Goal: Transaction & Acquisition: Subscribe to service/newsletter

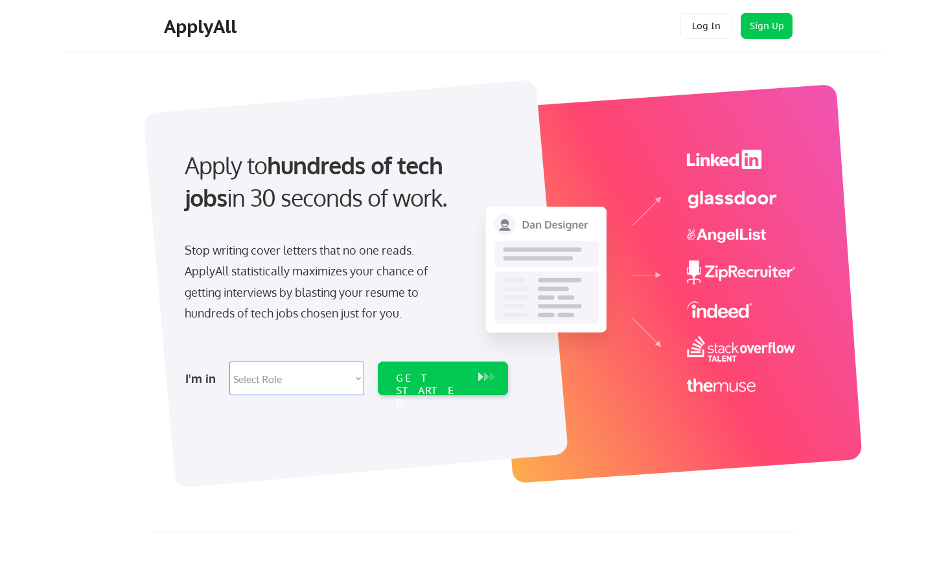
click at [348, 377] on select "Select Role Software Engineering Product Management Customer Success Sales UI/U…" at bounding box center [296, 379] width 135 height 34
select select ""design""
click at [457, 377] on div "GET STARTED" at bounding box center [430, 391] width 69 height 38
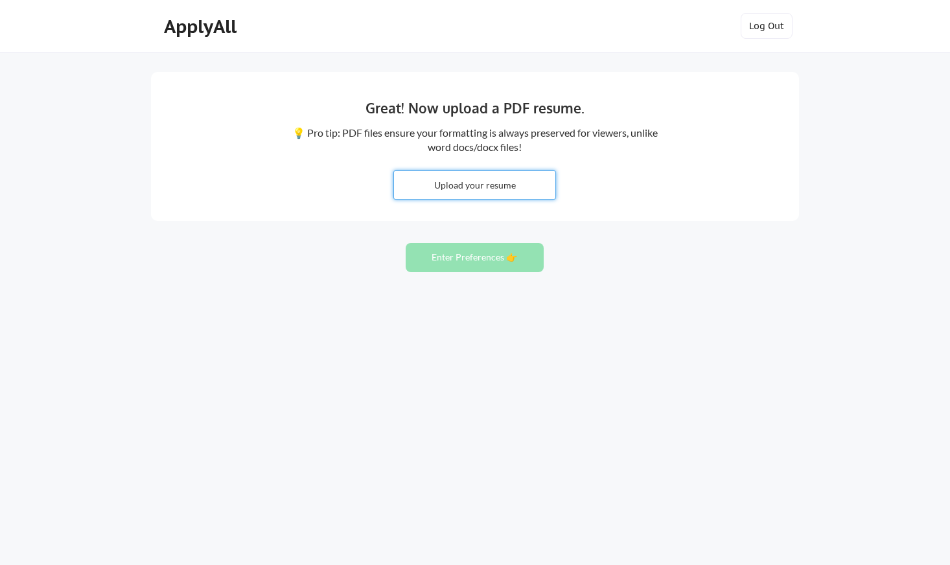
click at [479, 185] on input "file" at bounding box center [474, 185] width 161 height 28
type input "C:\fakepath\[PERSON_NAME] - Resume.pdf"
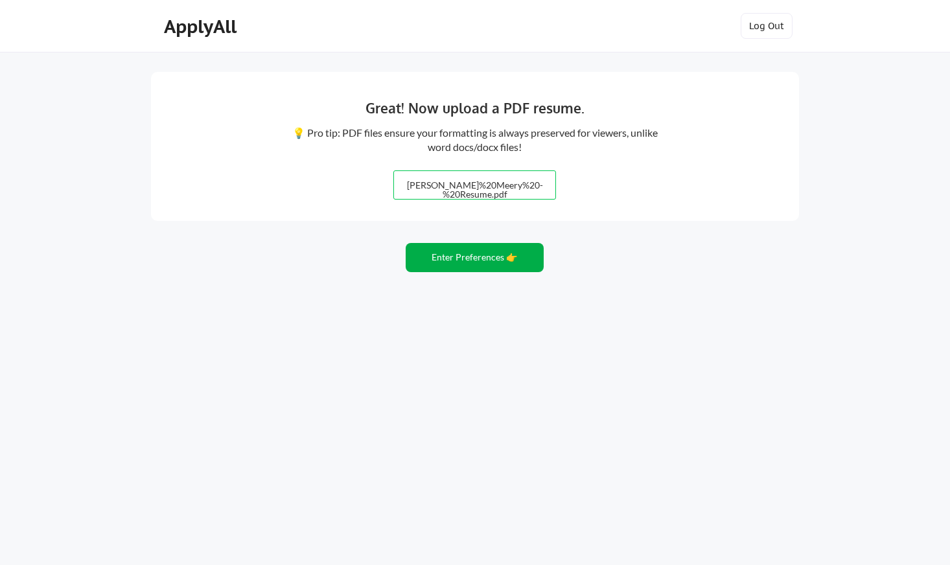
click at [474, 257] on button "Enter Preferences 👉" at bounding box center [475, 257] width 138 height 29
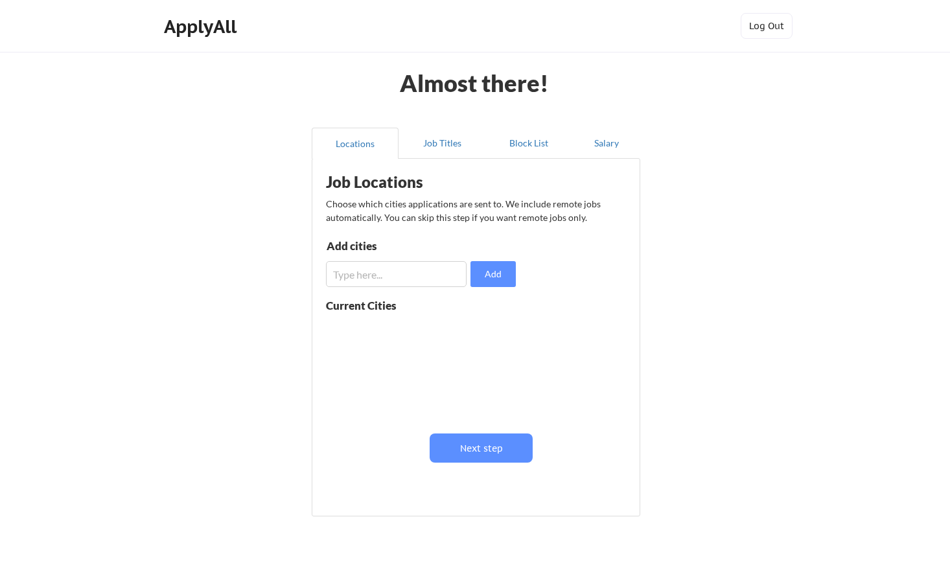
click at [397, 273] on input "input" at bounding box center [396, 274] width 141 height 26
click at [336, 276] on input "input" at bounding box center [396, 274] width 141 height 26
type input "[GEOGRAPHIC_DATA]"
click at [491, 275] on button "Add" at bounding box center [492, 274] width 45 height 26
click at [409, 279] on input "input" at bounding box center [396, 274] width 141 height 26
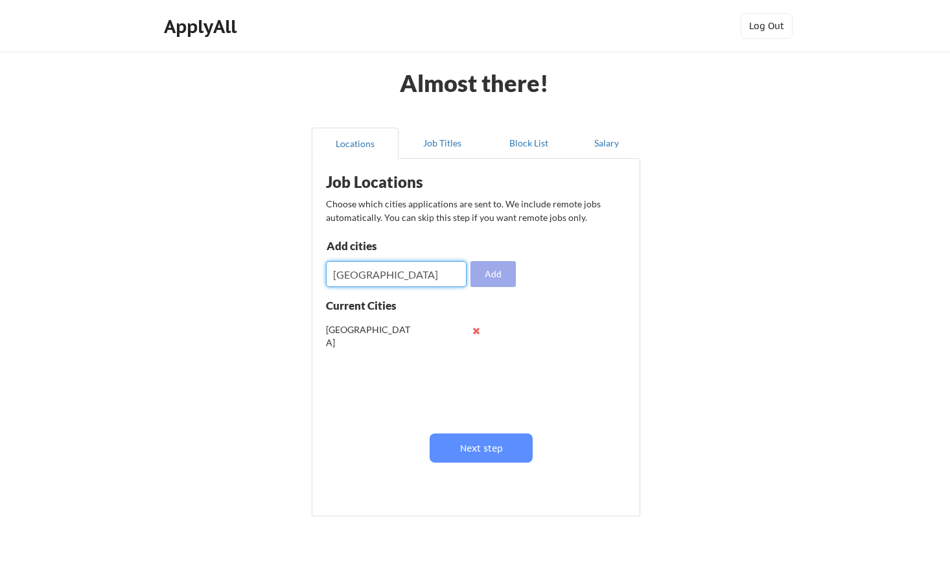
type input "Hermosa Beach"
click at [497, 274] on button "Add" at bounding box center [492, 274] width 45 height 26
click at [417, 277] on input "input" at bounding box center [396, 274] width 141 height 26
type input "Culver City"
click at [494, 273] on button "Add" at bounding box center [492, 274] width 45 height 26
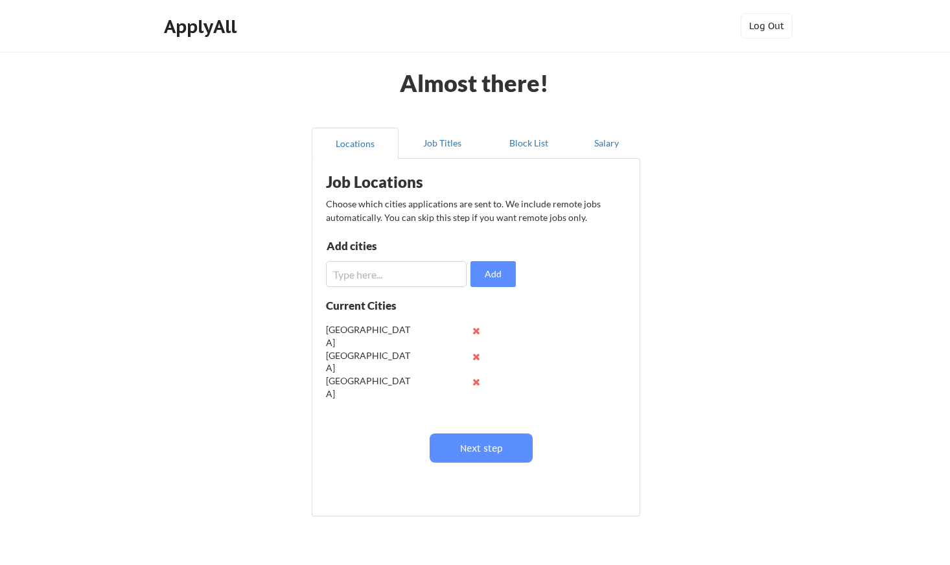
click at [408, 277] on input "input" at bounding box center [396, 274] width 141 height 26
drag, startPoint x: 359, startPoint y: 270, endPoint x: 327, endPoint y: 270, distance: 32.4
click at [327, 270] on input "input" at bounding box center [396, 274] width 141 height 26
paste input "el segundo"
click at [336, 275] on input "input" at bounding box center [396, 274] width 141 height 26
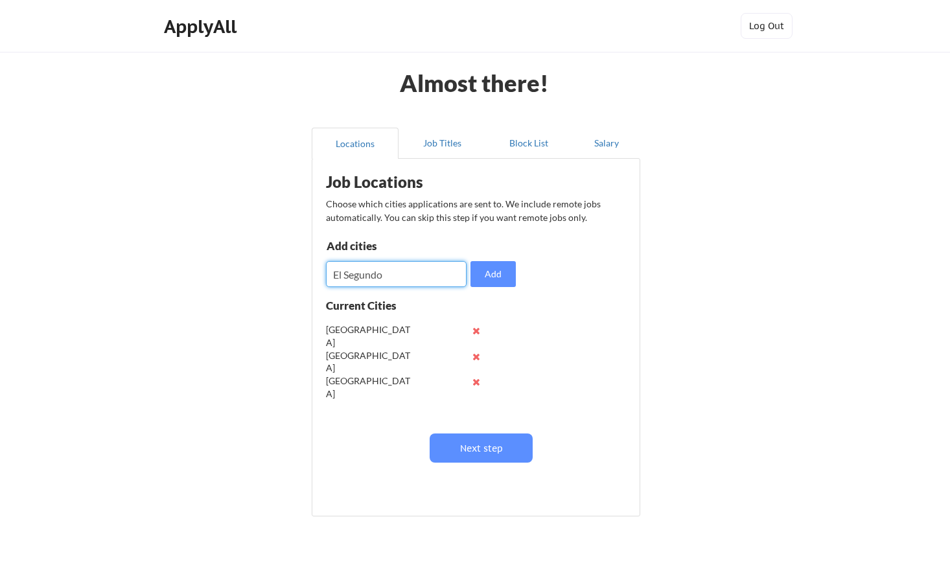
type input "El Segundo"
click at [367, 279] on input "input" at bounding box center [396, 274] width 141 height 26
click at [504, 275] on button "Add" at bounding box center [492, 274] width 45 height 26
click at [398, 269] on input "input" at bounding box center [396, 274] width 141 height 26
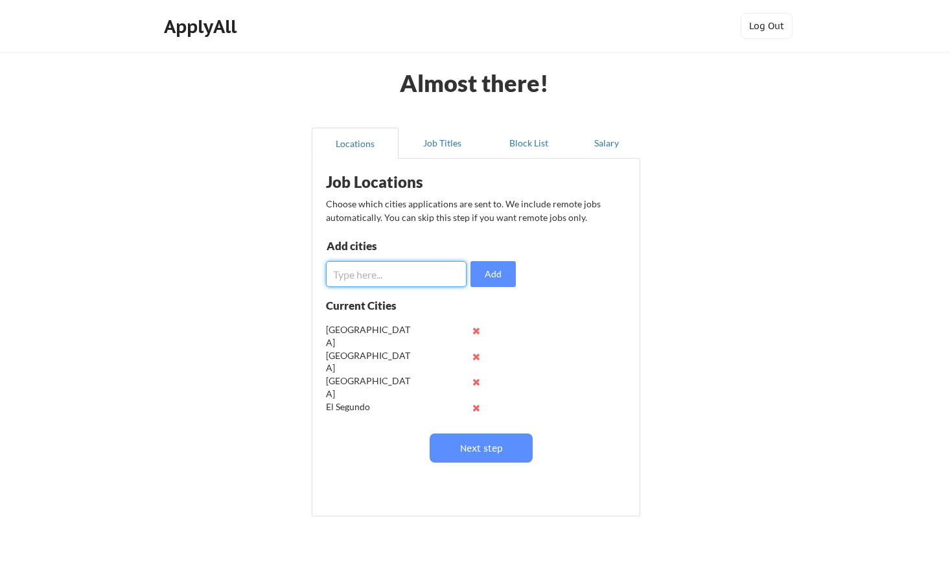
paste input "mahattan beach"
click at [391, 273] on input "input" at bounding box center [396, 274] width 141 height 26
type input "[GEOGRAPHIC_DATA]"
click at [634, 285] on div "Job Locations Choose which cities applications are sent to. We include remote j…" at bounding box center [478, 332] width 319 height 335
click at [482, 273] on button "Add" at bounding box center [492, 274] width 45 height 26
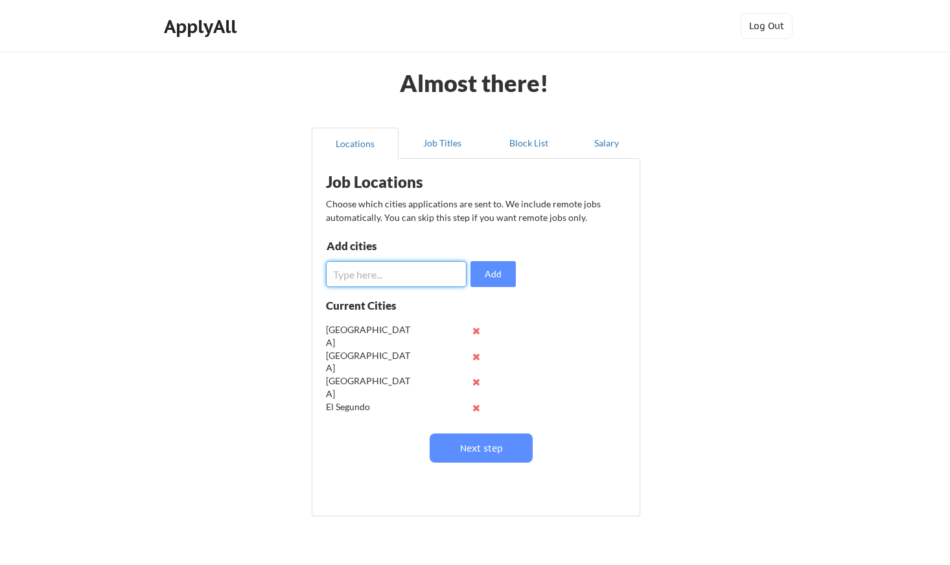
click at [410, 278] on input "input" at bounding box center [396, 274] width 141 height 26
type input "[PERSON_NAME]"
click at [517, 273] on div "Add cities Add" at bounding box center [423, 263] width 194 height 47
click at [501, 274] on button "Add" at bounding box center [492, 274] width 45 height 26
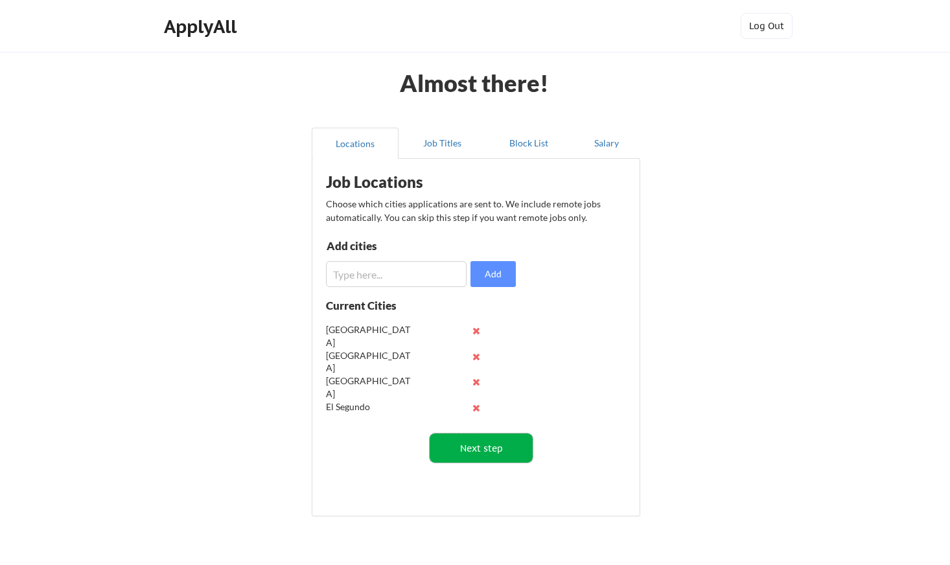
click at [492, 452] on button "Next step" at bounding box center [481, 447] width 103 height 29
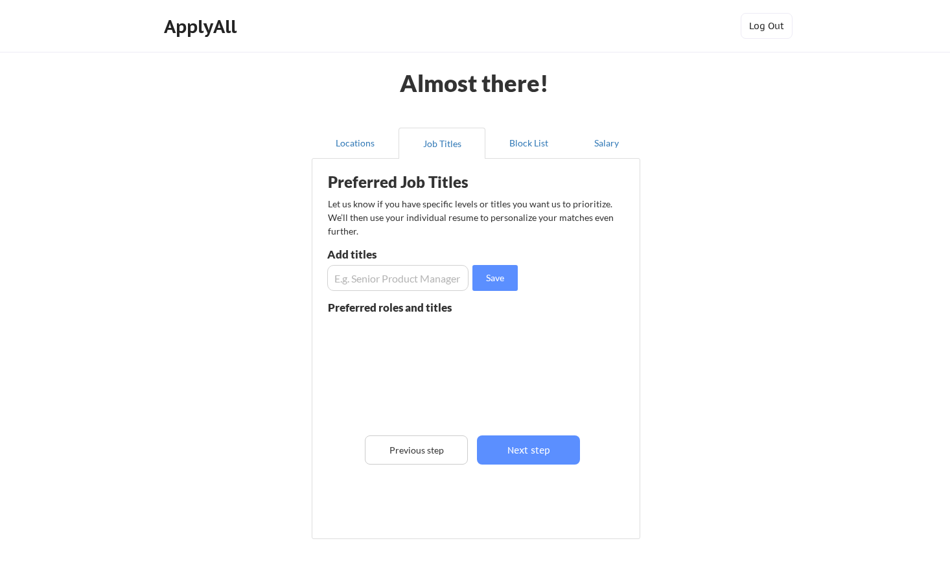
click at [409, 282] on input "input" at bounding box center [397, 278] width 141 height 26
type input "Content Strategist"
click at [507, 281] on button "Save" at bounding box center [494, 278] width 45 height 26
click at [427, 282] on input "input" at bounding box center [397, 278] width 141 height 26
type input "C"
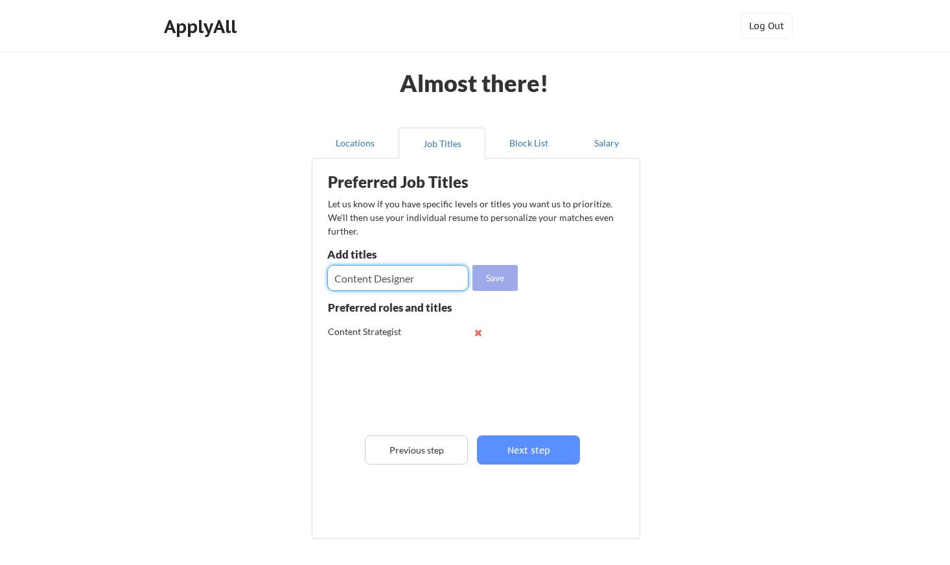
type input "Content Designer"
click at [509, 275] on button "Save" at bounding box center [494, 278] width 45 height 26
click at [444, 284] on input "input" at bounding box center [397, 278] width 141 height 26
type input "UX Writer"
click at [500, 277] on button "Save" at bounding box center [494, 278] width 45 height 26
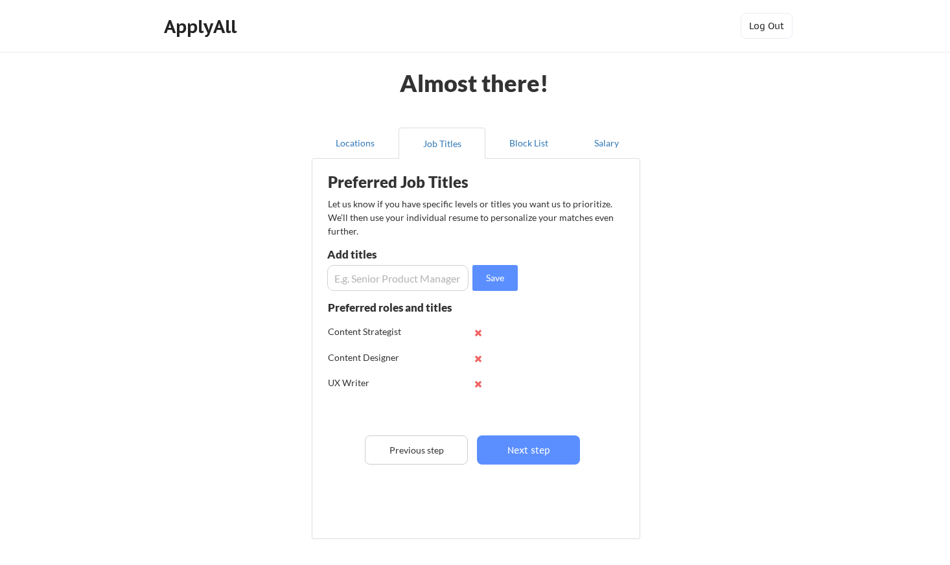
click at [404, 280] on input "input" at bounding box center [397, 278] width 141 height 26
type input "Brand Strategist"
click at [498, 279] on button "Save" at bounding box center [494, 278] width 45 height 26
click at [412, 282] on input "input" at bounding box center [397, 278] width 141 height 26
type input "C"
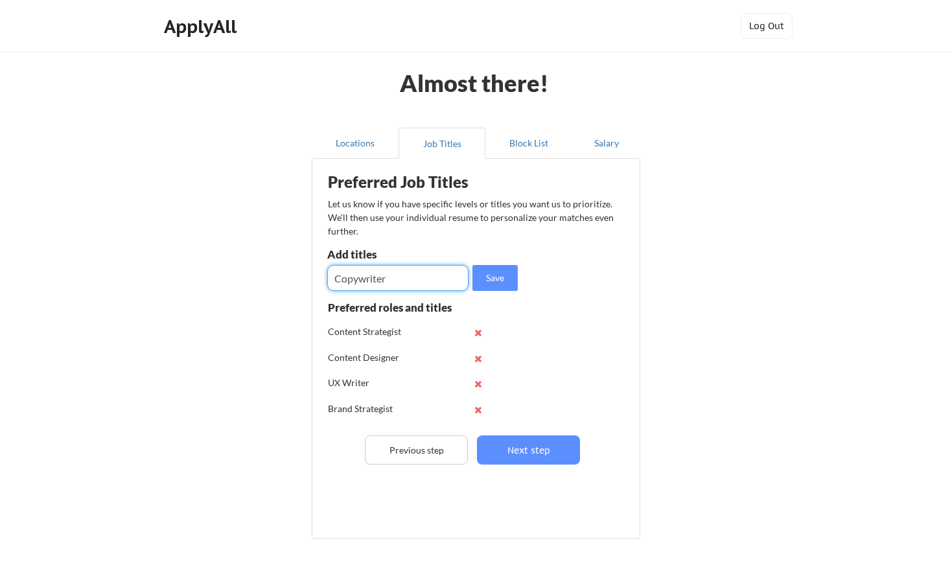
type input "Copywriter"
click at [402, 286] on input "input" at bounding box center [397, 278] width 141 height 26
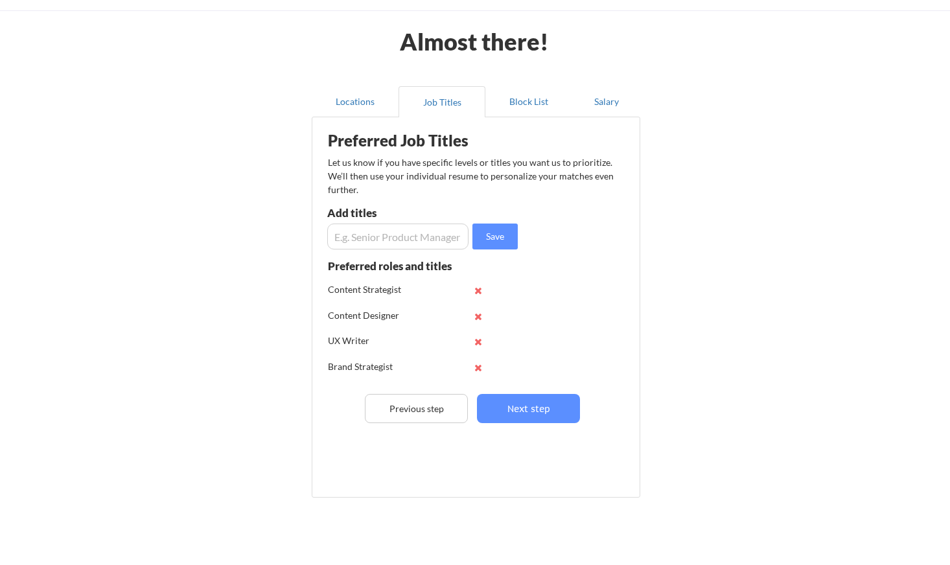
scroll to position [40, 0]
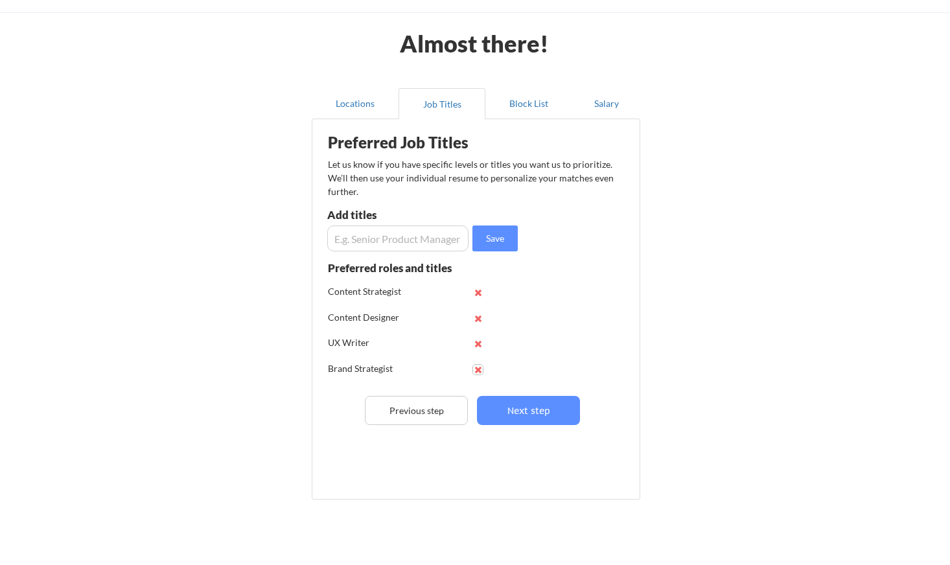
click at [476, 368] on button at bounding box center [478, 370] width 10 height 10
click at [409, 231] on input "input" at bounding box center [397, 238] width 141 height 26
type input "Copywriter"
click at [492, 246] on button "Save" at bounding box center [494, 238] width 45 height 26
click at [542, 413] on button "Next step" at bounding box center [528, 410] width 103 height 29
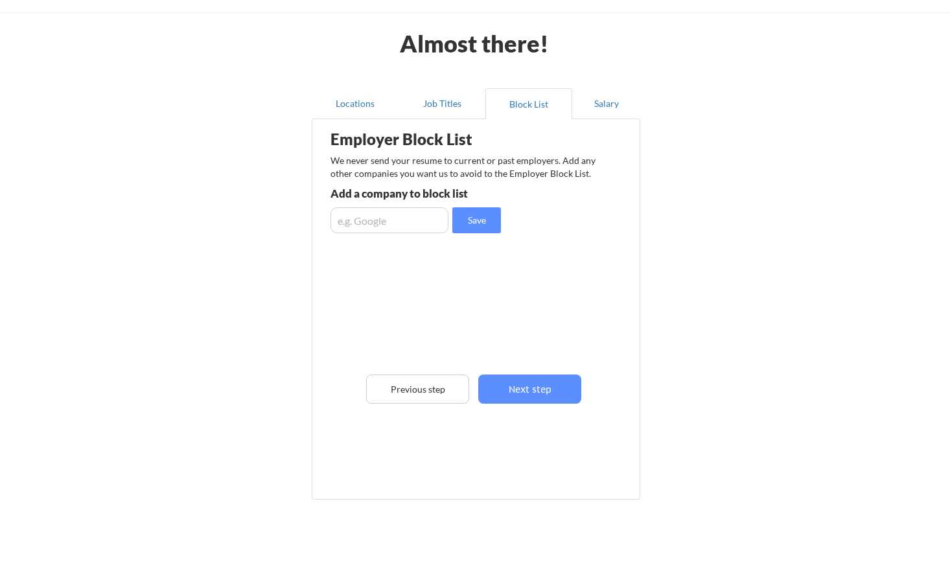
click at [385, 220] on input "input" at bounding box center [389, 220] width 118 height 26
click at [365, 210] on input "input" at bounding box center [389, 220] width 118 height 26
type input "Hustler"
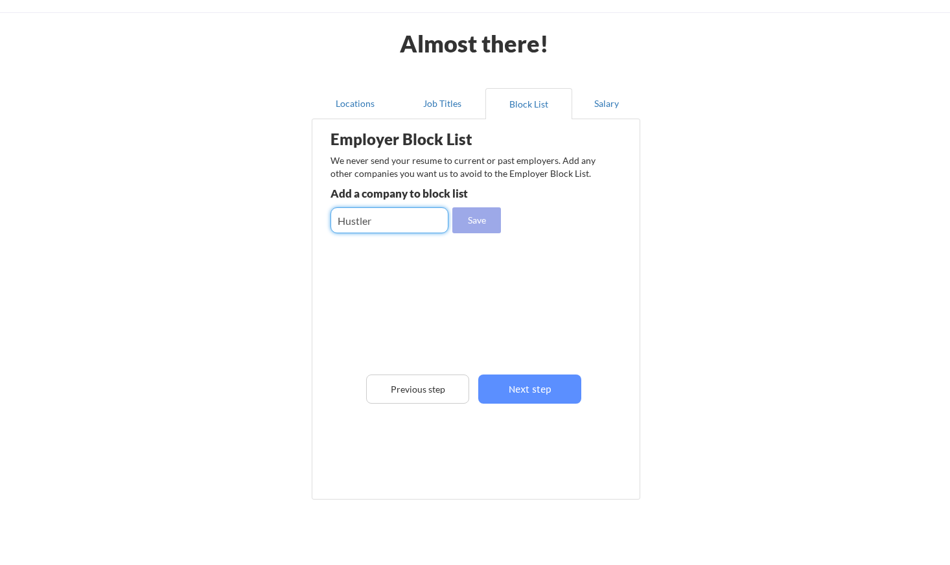
click at [479, 220] on button "Save" at bounding box center [476, 220] width 49 height 26
click at [403, 215] on input "input" at bounding box center [389, 220] width 118 height 26
type input "PragurU"
click at [480, 227] on button "Save" at bounding box center [476, 220] width 49 height 26
click at [603, 106] on button "Salary" at bounding box center [606, 103] width 68 height 31
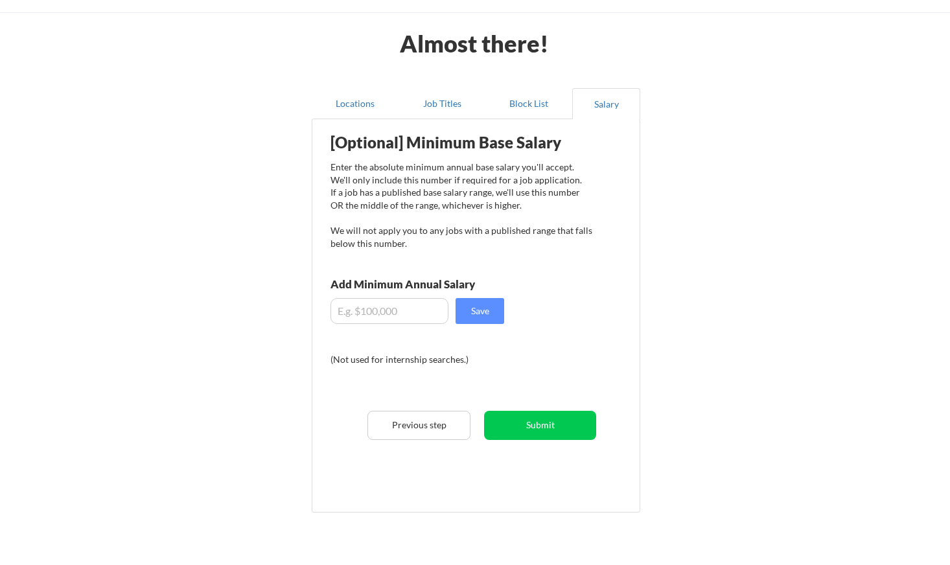
click at [387, 313] on input "input" at bounding box center [389, 311] width 118 height 26
click at [340, 312] on input "input" at bounding box center [389, 311] width 118 height 26
type input "$100,000"
click at [493, 309] on button "Save" at bounding box center [479, 311] width 49 height 26
click at [536, 106] on button "Block List" at bounding box center [528, 103] width 87 height 31
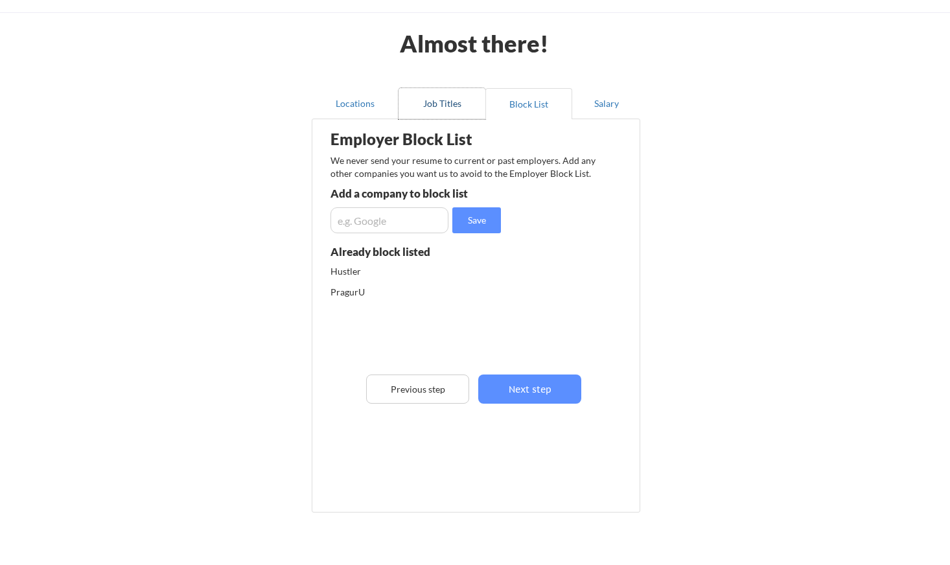
click at [409, 100] on button "Job Titles" at bounding box center [441, 103] width 87 height 31
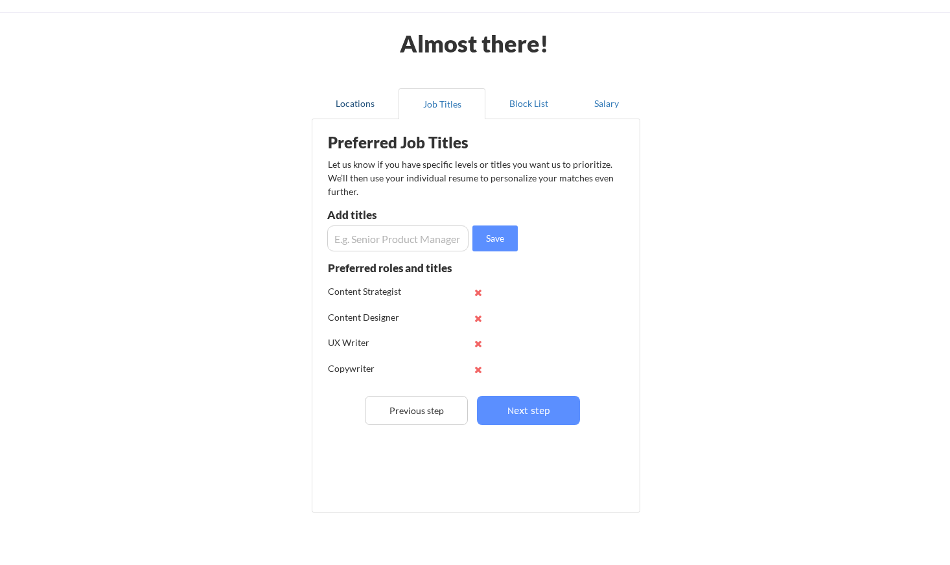
click at [362, 101] on button "Locations" at bounding box center [355, 103] width 87 height 31
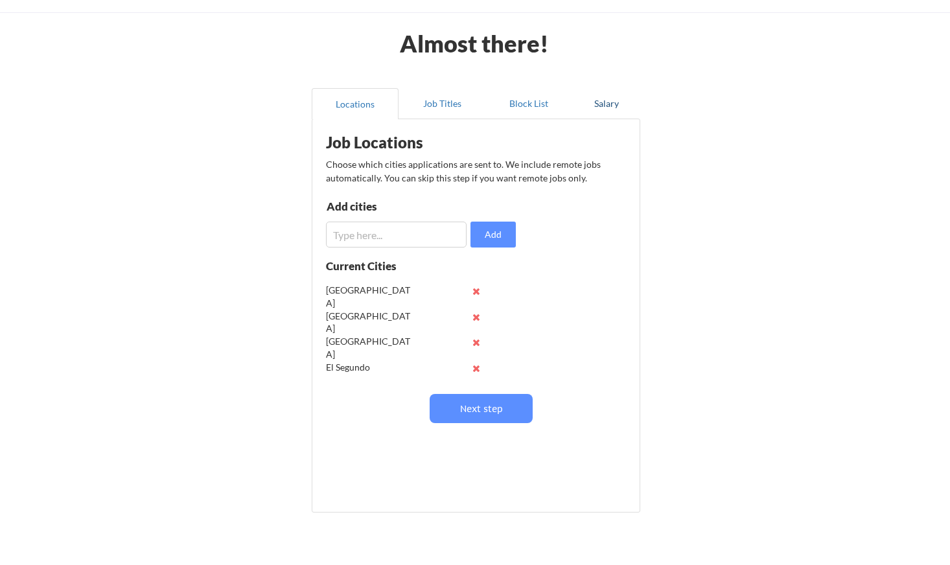
click at [605, 104] on button "Salary" at bounding box center [606, 103] width 68 height 31
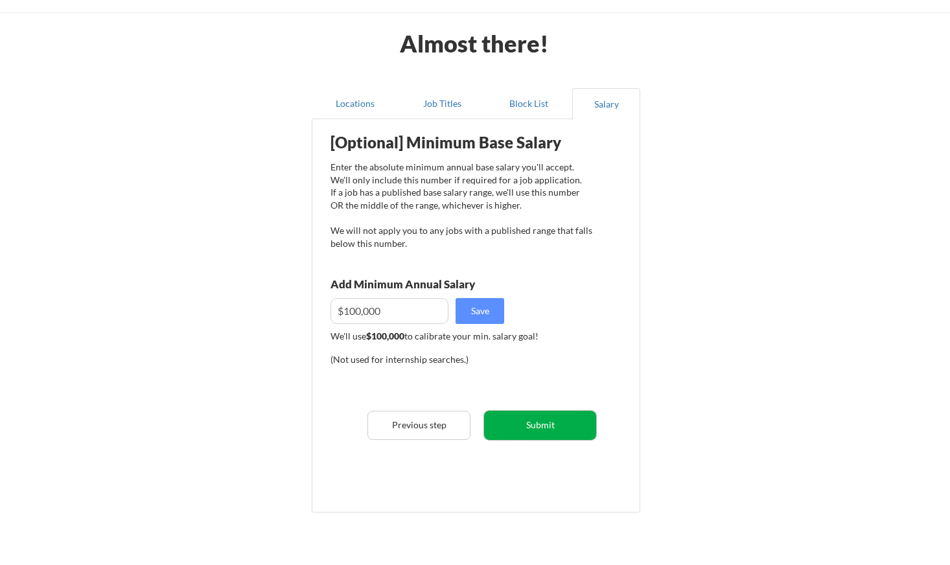
click at [543, 429] on button "Submit" at bounding box center [540, 425] width 112 height 29
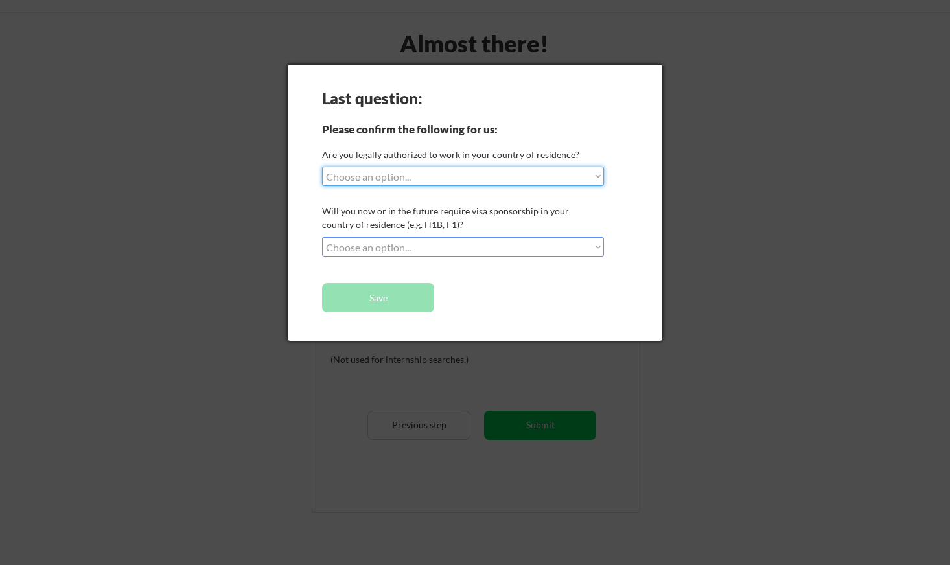
click at [500, 172] on select "Choose an option... Yes, I am a US Citizen Yes, I am a Canadian Citizen Yes, I …" at bounding box center [463, 176] width 282 height 19
select select ""yes__i_am_a_us_green_card_holder""
click at [505, 247] on select "Choose an option... No, I will not need sponsorship Yes, I will need sponsorship" at bounding box center [463, 246] width 282 height 19
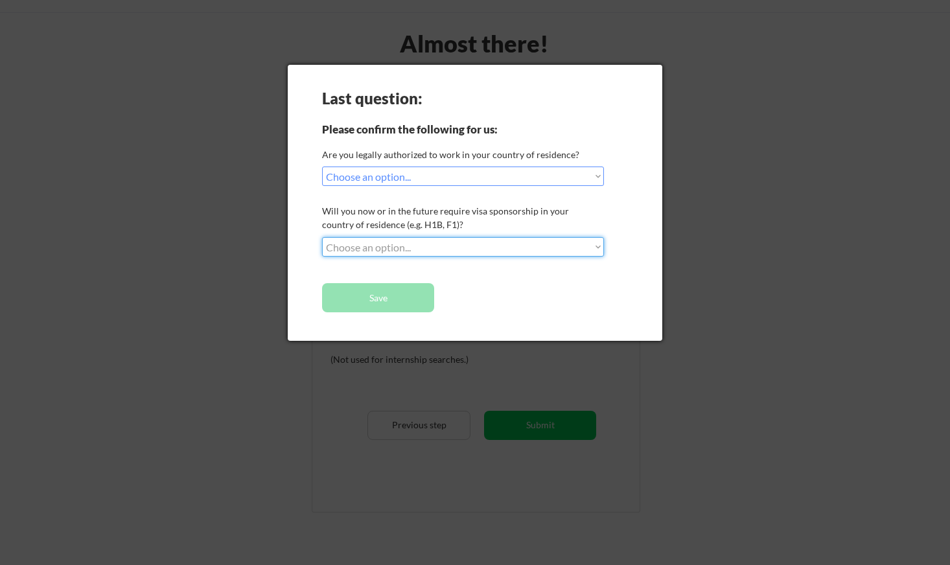
select select ""no__i_will_not_need_sponsorship""
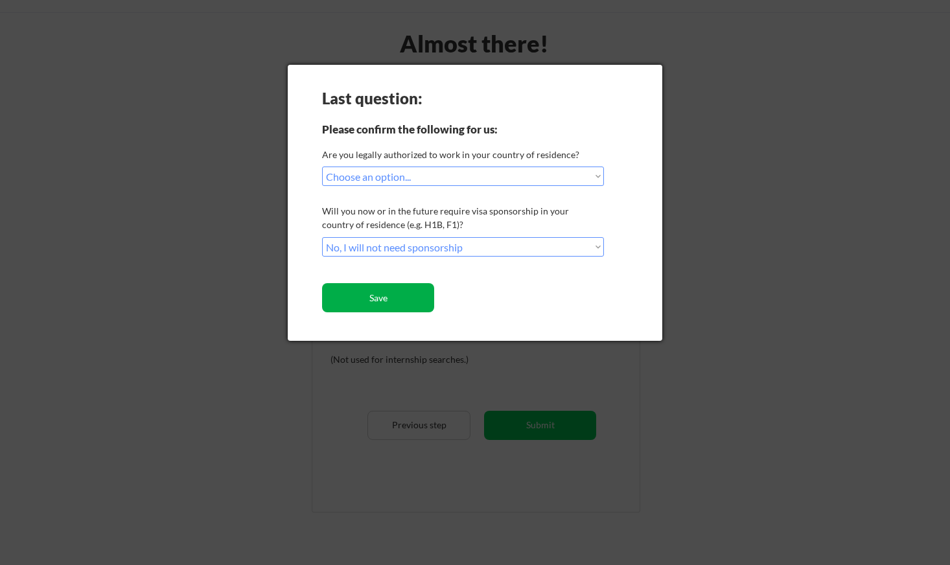
click at [395, 301] on button "Save" at bounding box center [378, 297] width 112 height 29
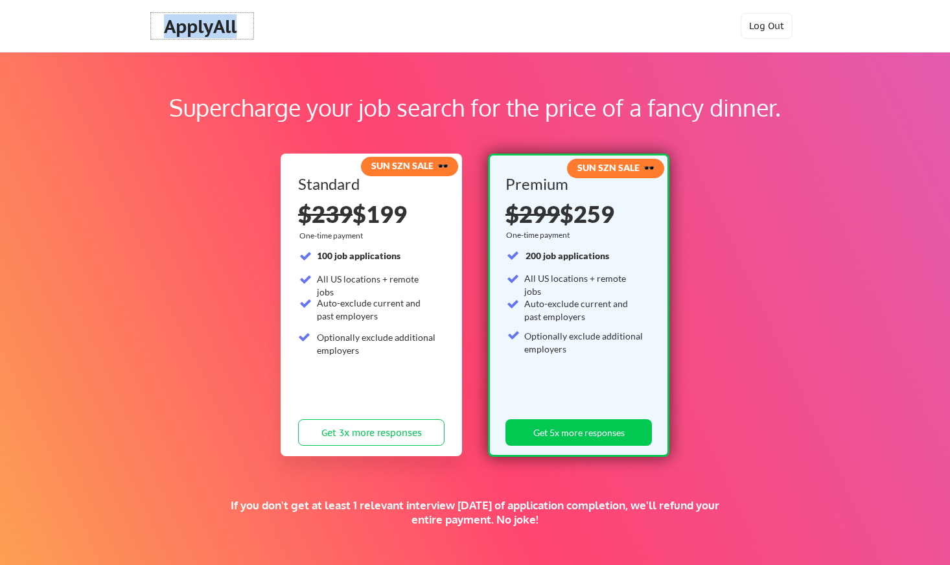
drag, startPoint x: 244, startPoint y: 28, endPoint x: 168, endPoint y: 27, distance: 76.5
click at [168, 27] on div "ApplyAll" at bounding box center [202, 26] width 102 height 26
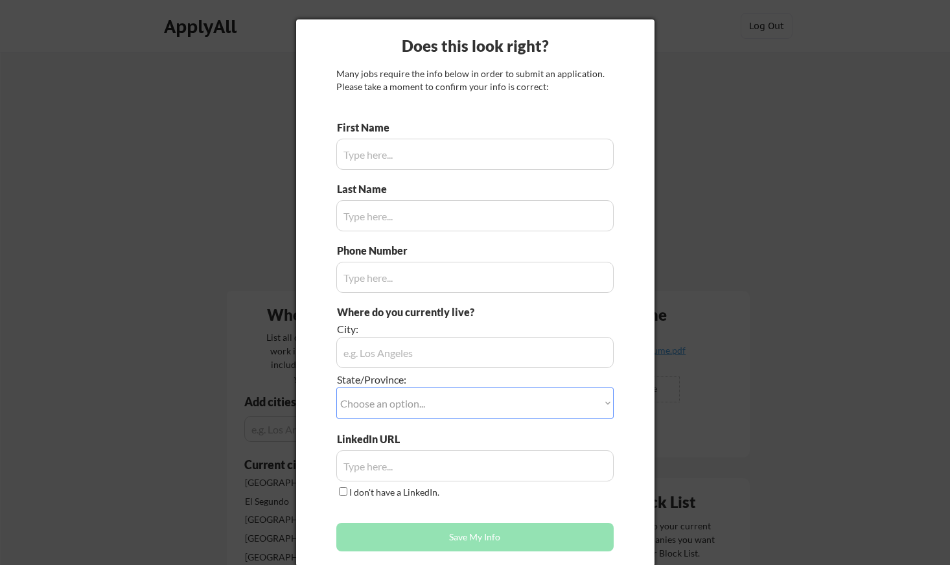
click at [235, 159] on div at bounding box center [475, 282] width 950 height 565
click at [745, 119] on div at bounding box center [475, 282] width 950 height 565
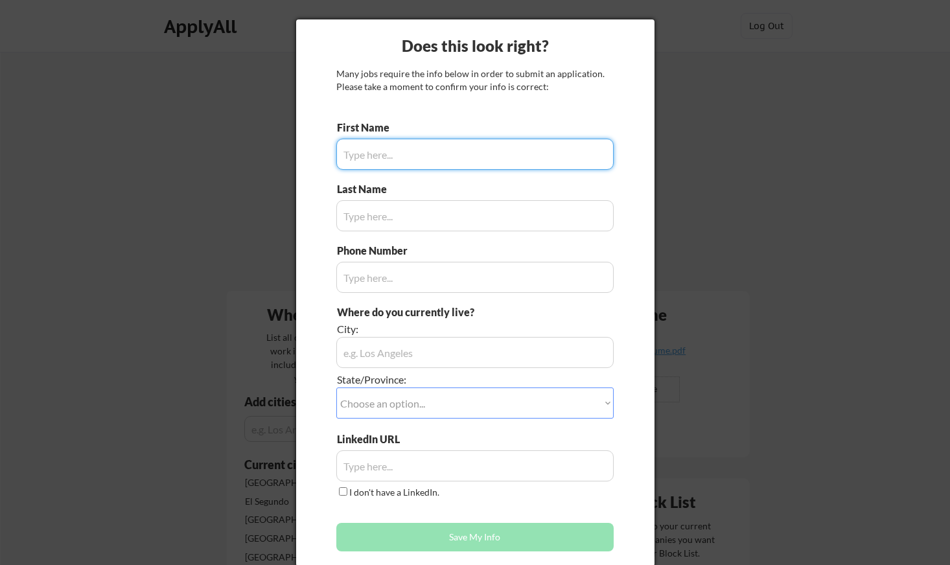
click at [453, 159] on input "input" at bounding box center [474, 154] width 277 height 31
type input "Adam"
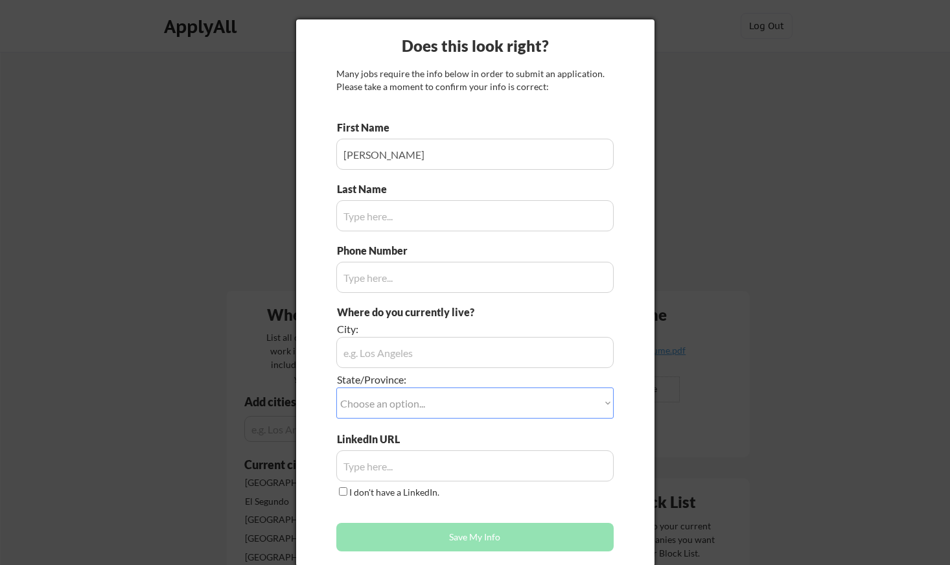
click at [367, 229] on input "input" at bounding box center [474, 215] width 277 height 31
type input "Meery"
click at [378, 289] on input "input" at bounding box center [474, 277] width 277 height 31
type input "4244718093"
click at [388, 364] on input "input" at bounding box center [474, 352] width 277 height 31
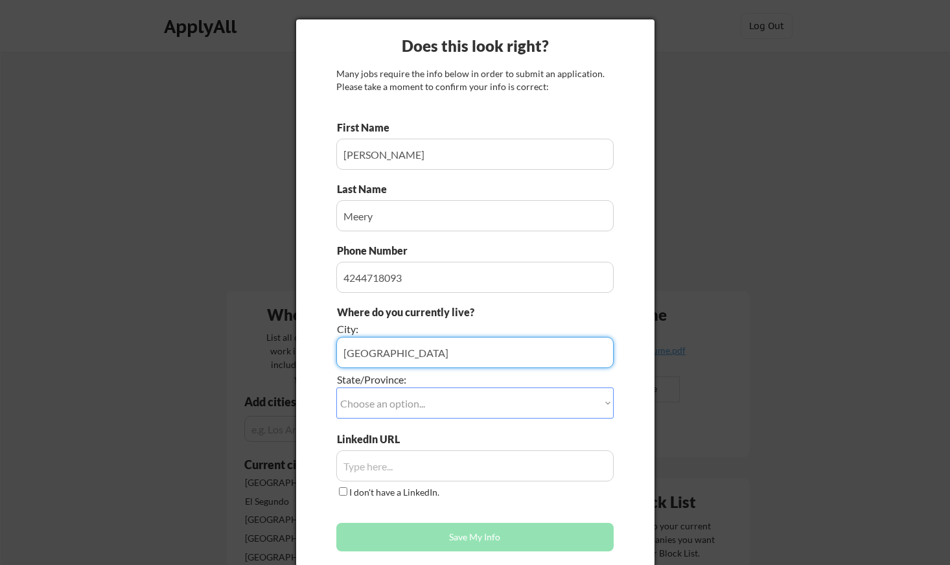
click at [424, 351] on input "input" at bounding box center [474, 352] width 277 height 31
type input "[GEOGRAPHIC_DATA]"
click at [395, 401] on select "Choose an option... Other/Not Applicable Alabama Alaska Alberta Arizona Arkansa…" at bounding box center [474, 402] width 277 height 31
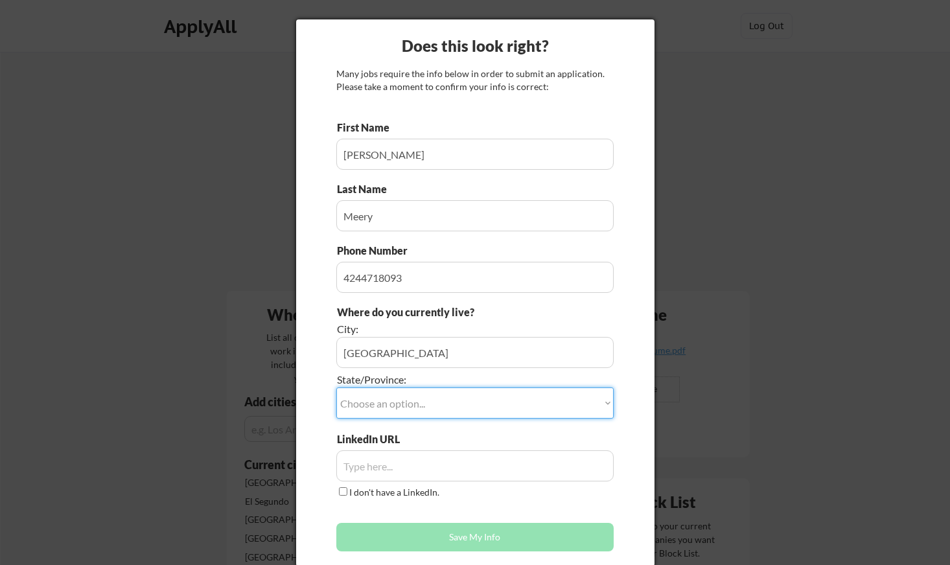
select select ""California""
click at [384, 462] on input "input" at bounding box center [474, 465] width 277 height 31
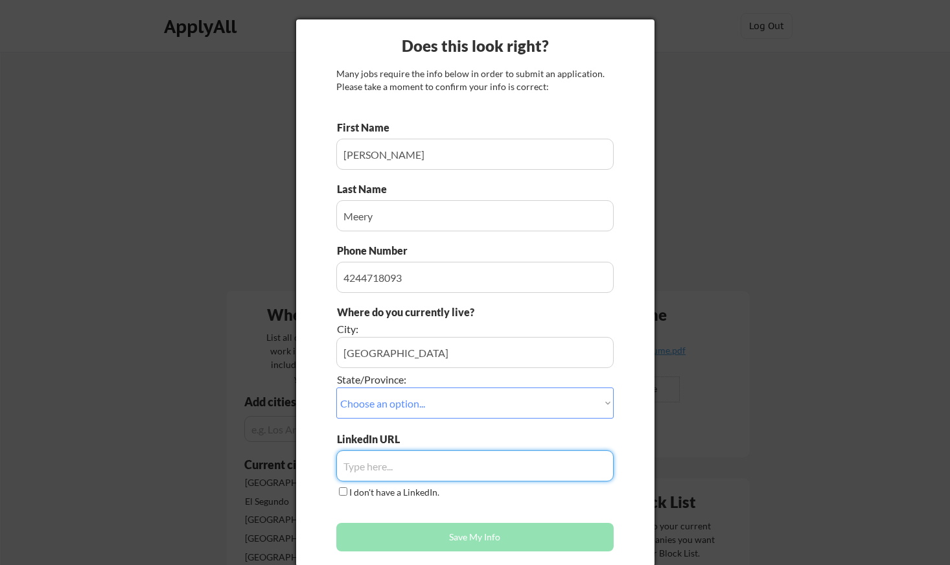
click at [376, 466] on input "input" at bounding box center [474, 465] width 277 height 31
paste input "https://www.linkedin.com/in/adammeery/"
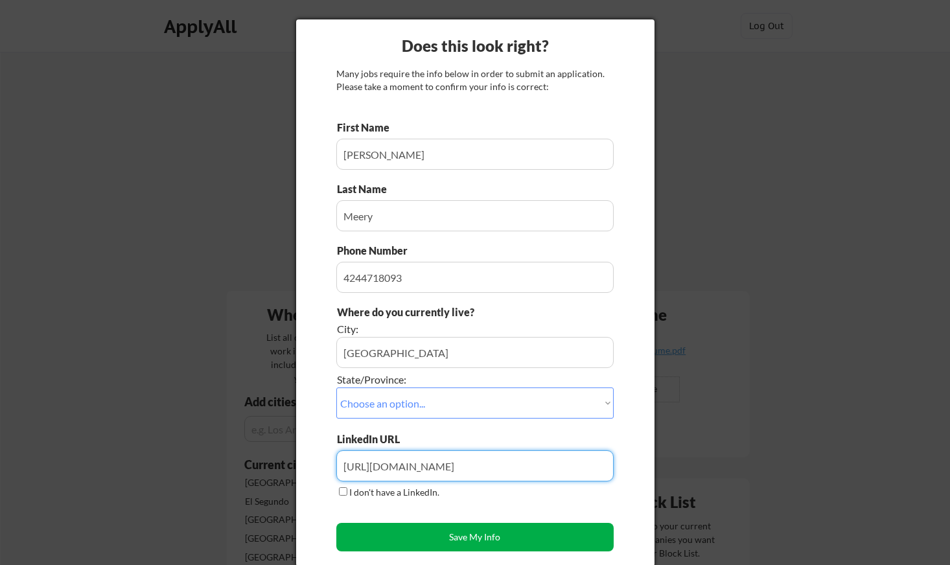
type input "https://www.linkedin.com/in/adammeery/"
click at [509, 533] on button "Save My Info" at bounding box center [474, 537] width 277 height 29
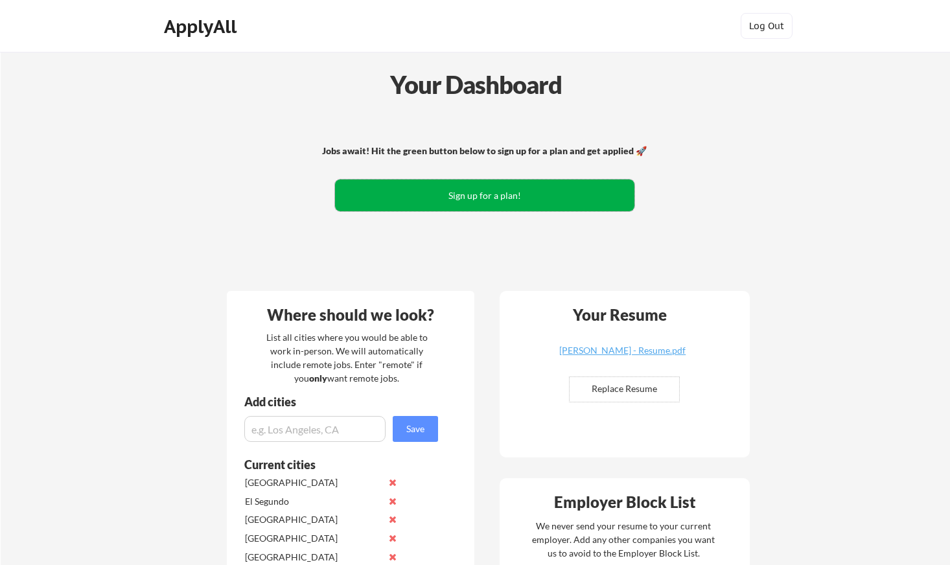
click at [467, 203] on button "Sign up for a plan!" at bounding box center [484, 195] width 299 height 32
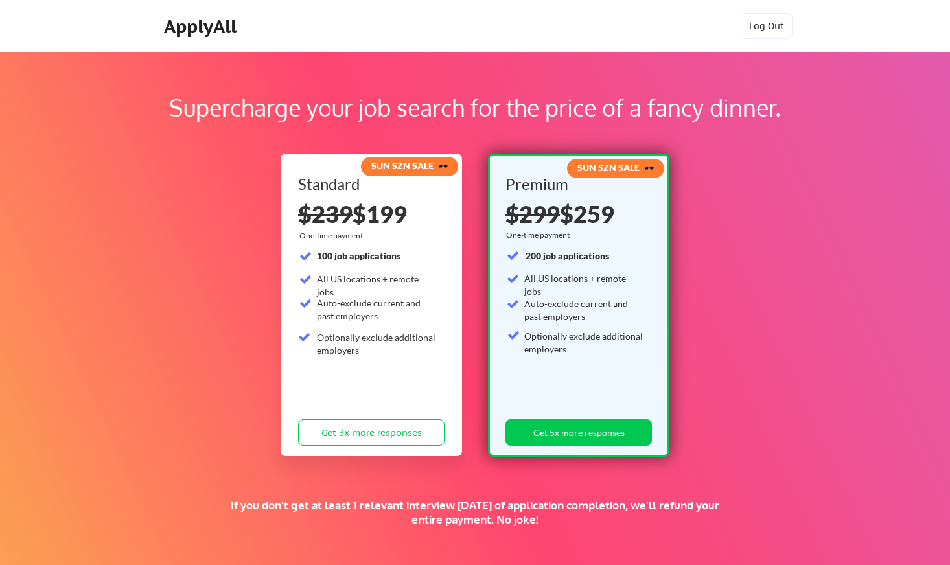
click at [202, 27] on div "ApplyAll" at bounding box center [202, 27] width 76 height 22
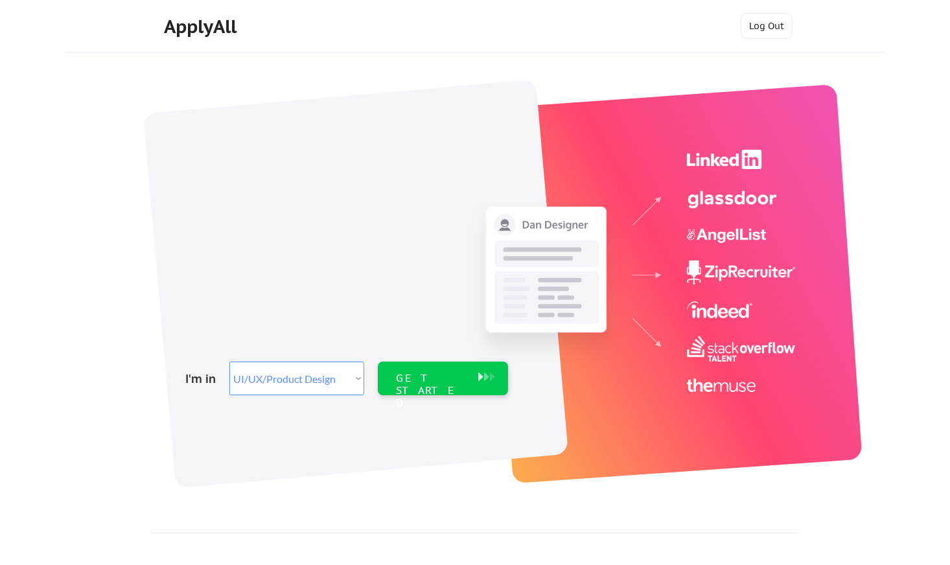
select select ""design""
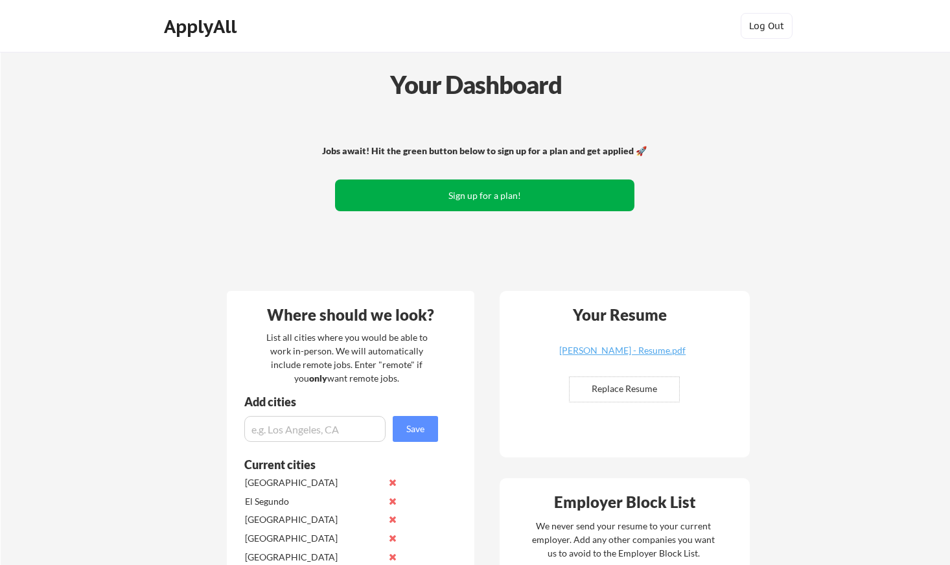
click at [447, 193] on button "Sign up for a plan!" at bounding box center [484, 195] width 299 height 32
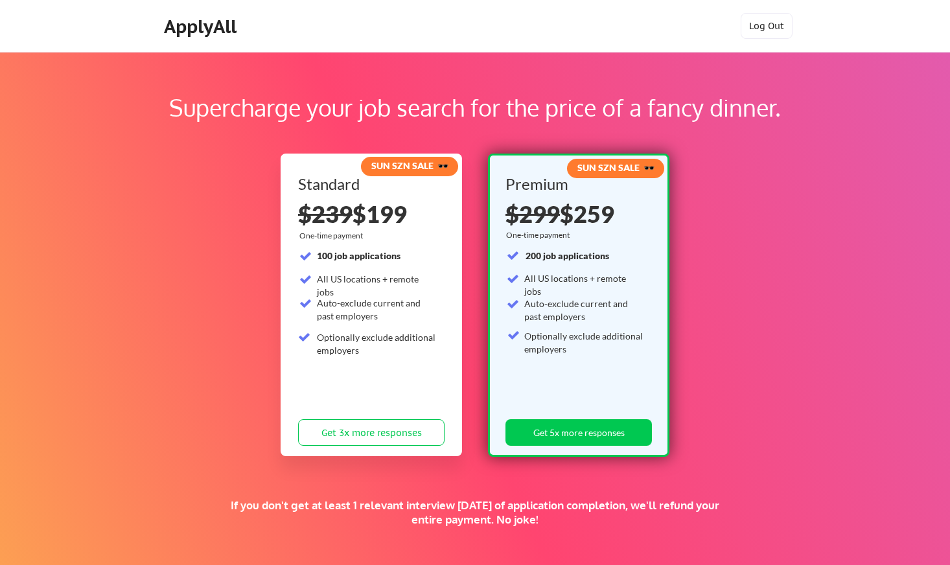
scroll to position [195, 0]
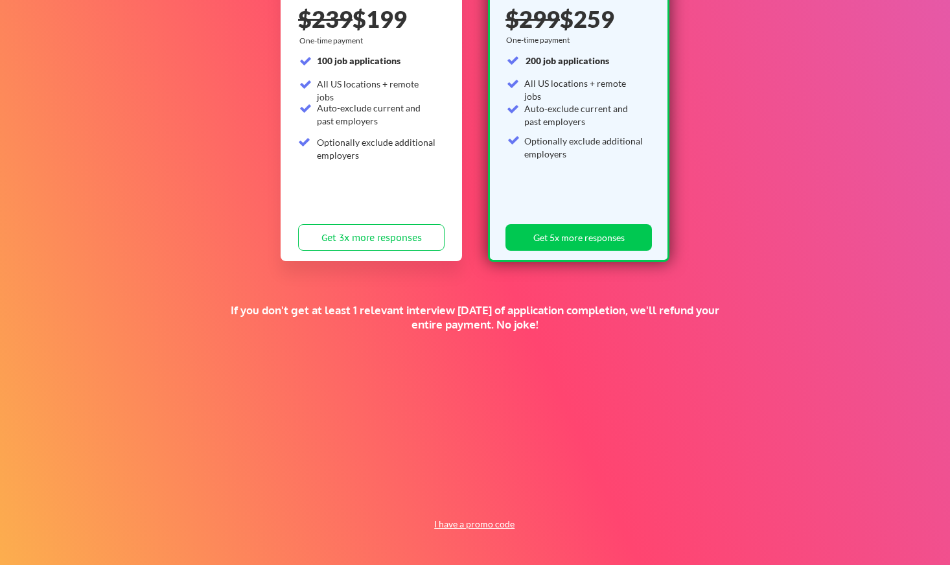
click at [462, 520] on button "I have a promo code" at bounding box center [474, 524] width 95 height 16
click at [433, 494] on input "input" at bounding box center [441, 494] width 120 height 27
paste input "YH78O34Y387OY7O38"
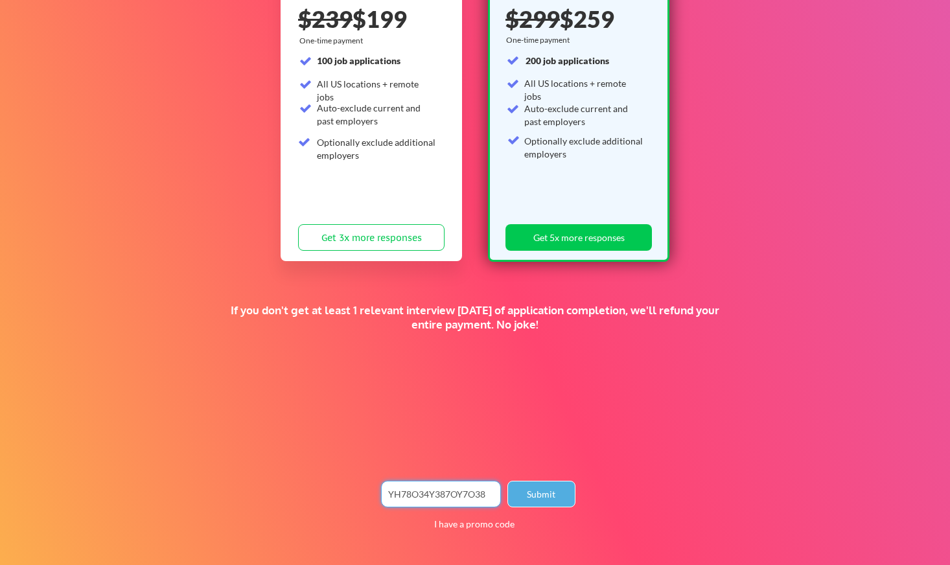
click at [563, 495] on button "Submit" at bounding box center [541, 494] width 68 height 27
click at [423, 490] on input "input" at bounding box center [441, 494] width 120 height 27
paste input "TIMEISMONEY"
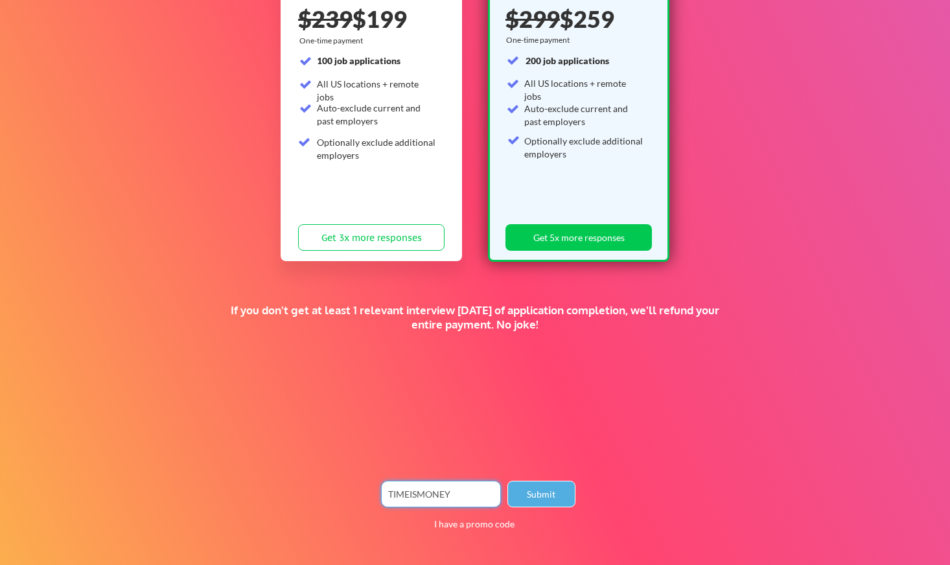
type input "TIMEISMONEY"
click at [551, 493] on button "Submit" at bounding box center [541, 494] width 68 height 27
click at [527, 490] on button "Submit" at bounding box center [541, 494] width 68 height 27
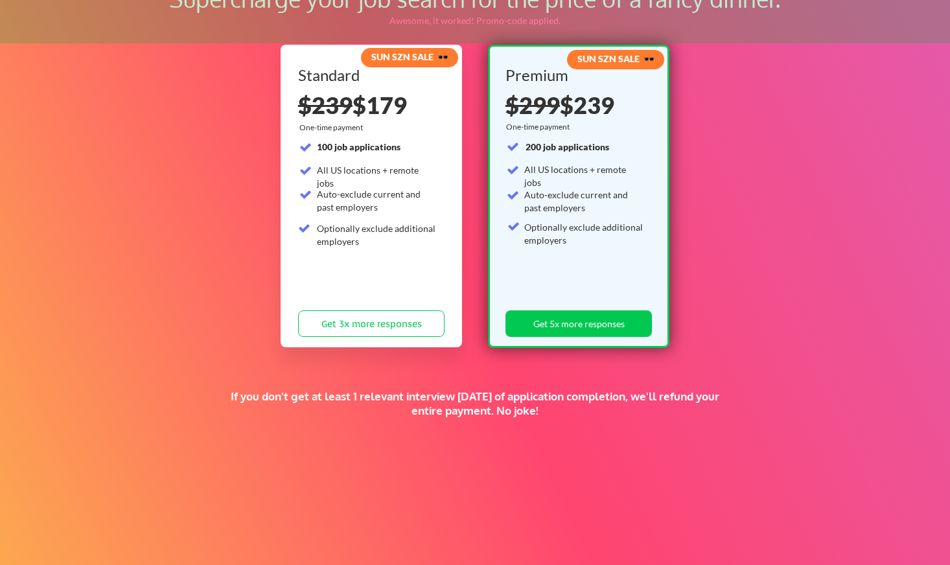
scroll to position [90, 0]
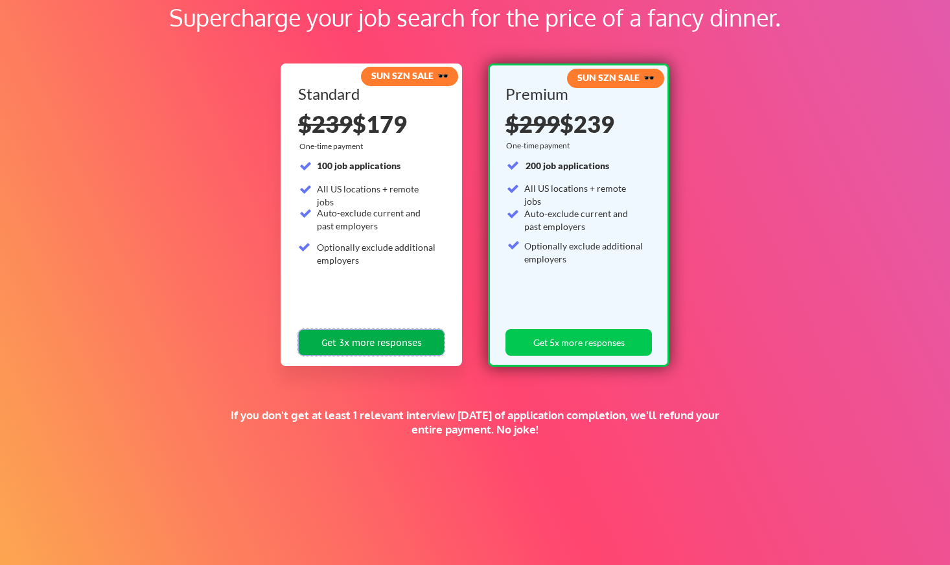
click at [404, 345] on button "Get 3x more responses" at bounding box center [371, 342] width 146 height 27
